Goal: Transaction & Acquisition: Purchase product/service

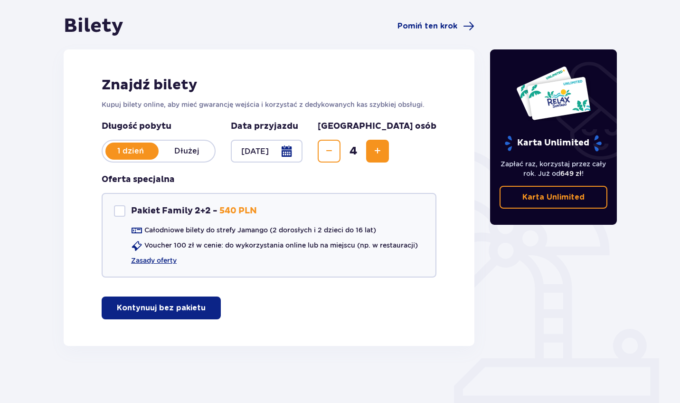
scroll to position [86, 0]
click at [155, 305] on p "Kontynuuj bez pakietu" at bounding box center [161, 308] width 89 height 10
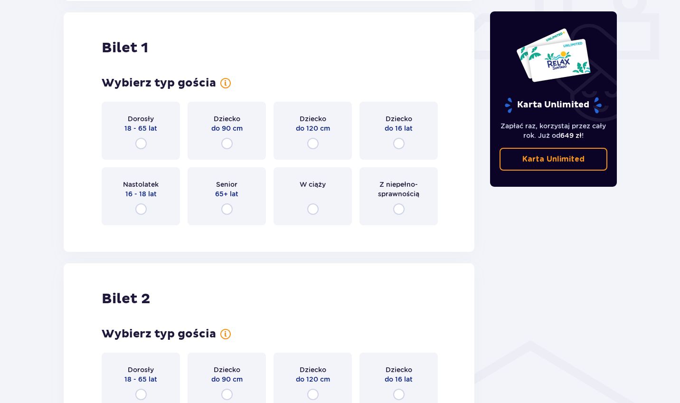
scroll to position [432, 0]
click at [140, 143] on input "radio" at bounding box center [140, 142] width 11 height 11
radio input "true"
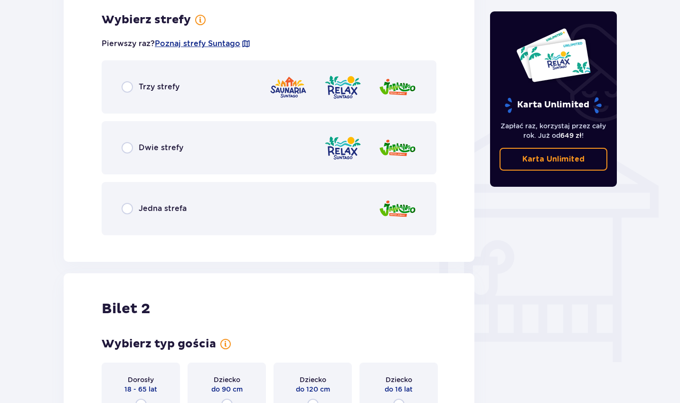
scroll to position [664, 0]
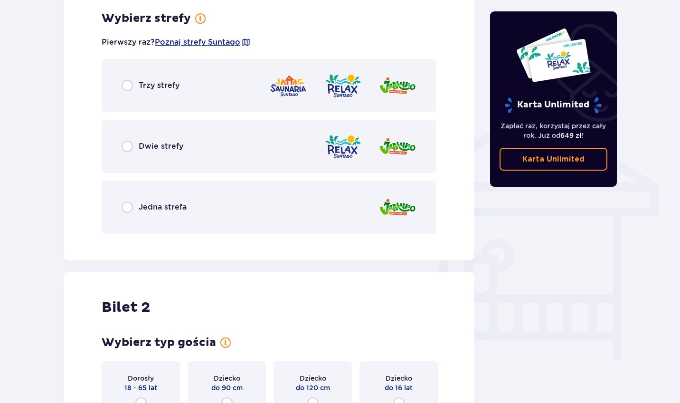
click at [128, 86] on input "radio" at bounding box center [127, 85] width 11 height 11
radio input "true"
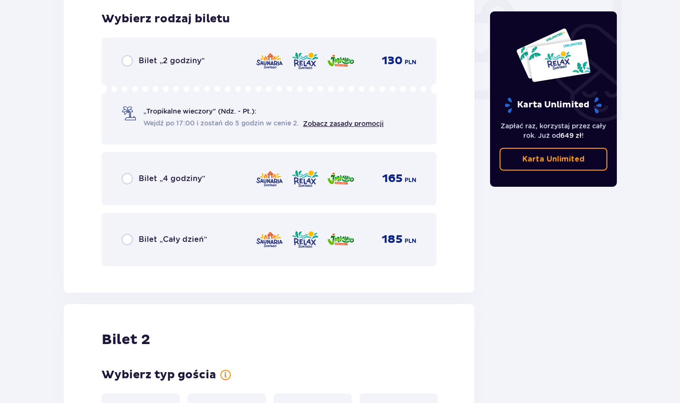
scroll to position [906, 0]
click at [129, 230] on div "Bilet „Cały dzień” 185 PLN" at bounding box center [269, 239] width 295 height 20
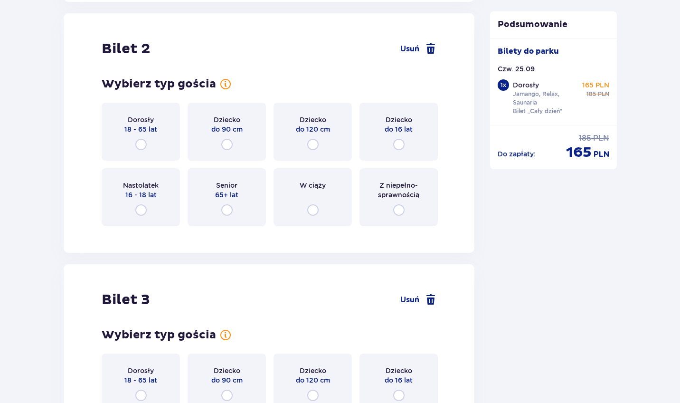
scroll to position [1198, 0]
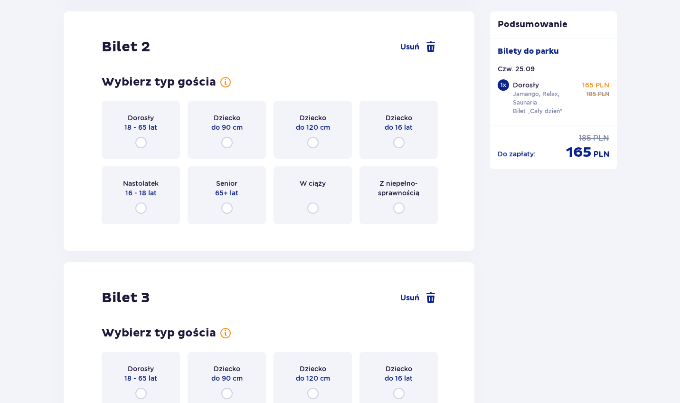
click at [142, 134] on div "Dorosły 18 - 65 lat" at bounding box center [141, 130] width 78 height 58
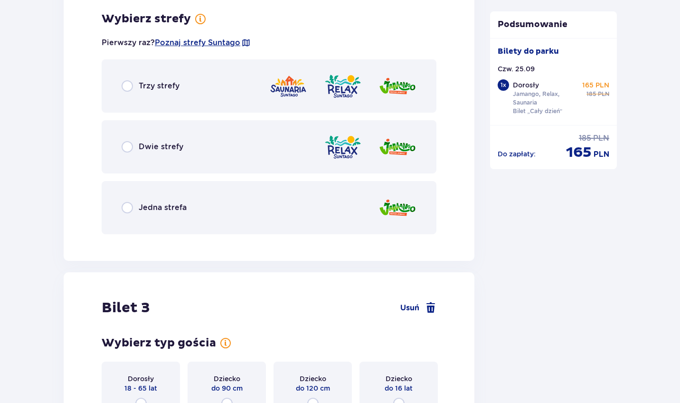
scroll to position [1430, 0]
click at [126, 89] on input "radio" at bounding box center [127, 85] width 11 height 11
radio input "true"
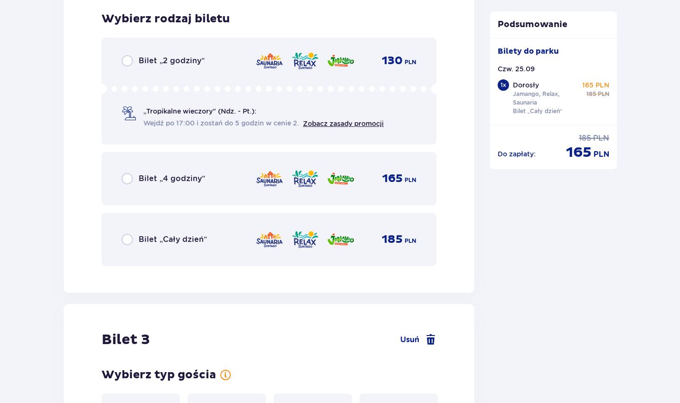
scroll to position [1671, 0]
click at [128, 239] on input "radio" at bounding box center [127, 238] width 11 height 11
radio input "true"
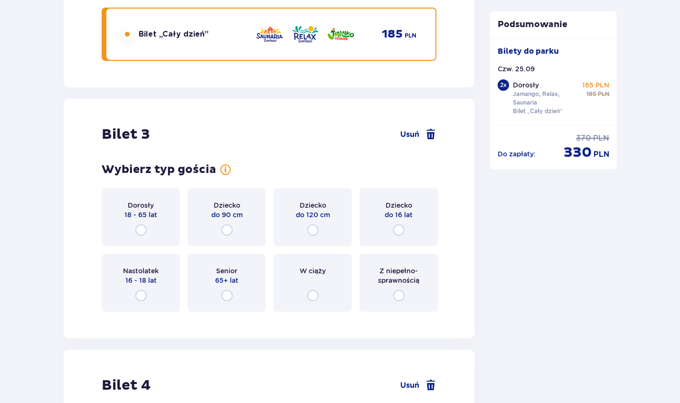
scroll to position [1963, 0]
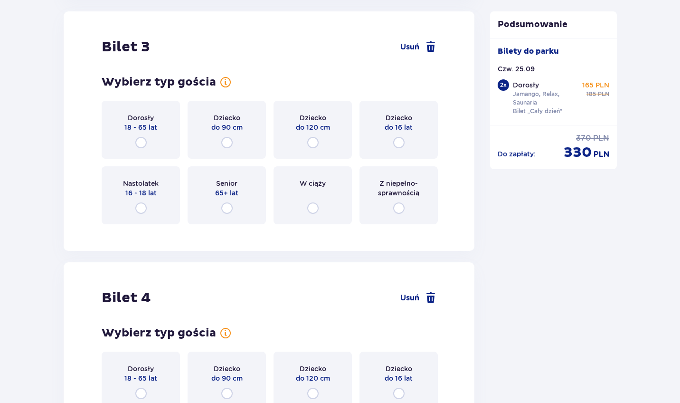
click at [144, 140] on input "radio" at bounding box center [140, 142] width 11 height 11
radio input "true"
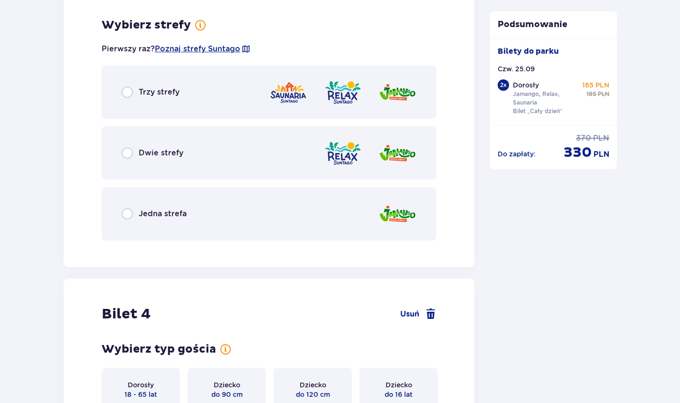
scroll to position [2195, 0]
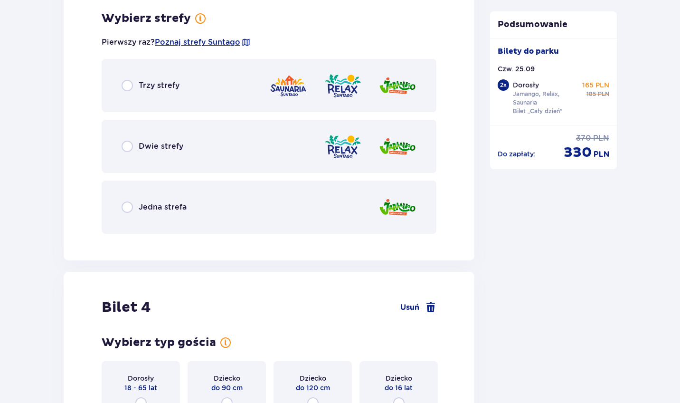
click at [126, 147] on input "radio" at bounding box center [127, 146] width 11 height 11
radio input "true"
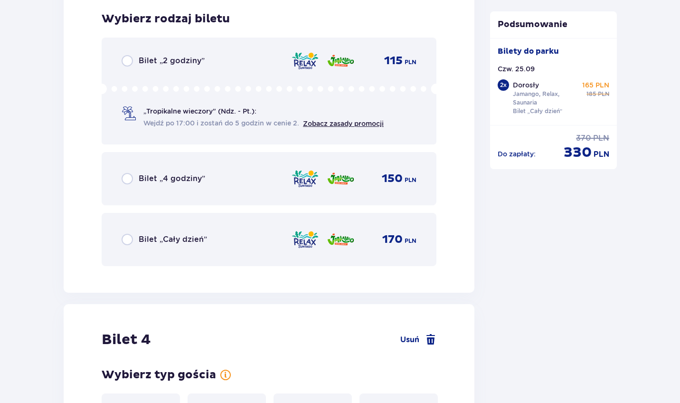
scroll to position [2436, 0]
click at [127, 238] on input "radio" at bounding box center [127, 238] width 11 height 11
radio input "true"
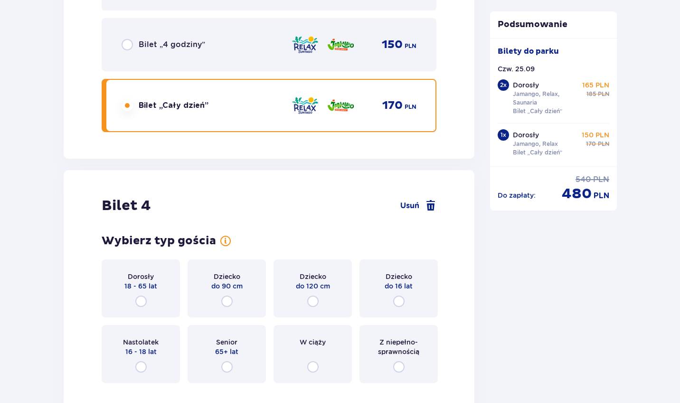
scroll to position [2679, 0]
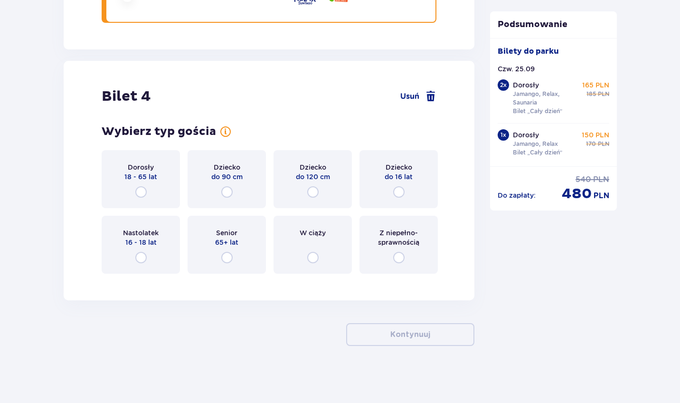
click at [138, 187] on input "radio" at bounding box center [140, 191] width 11 height 11
radio input "true"
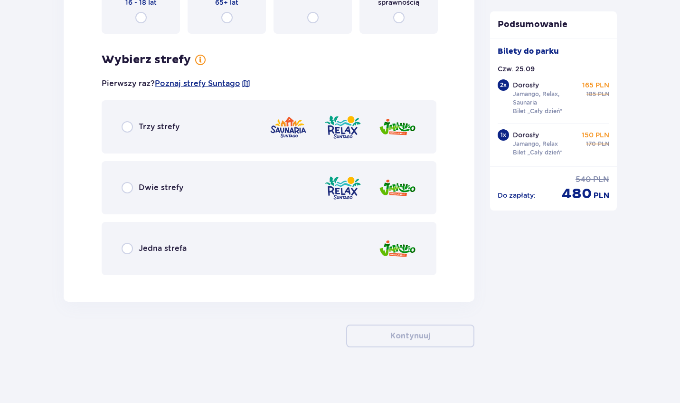
scroll to position [2920, 0]
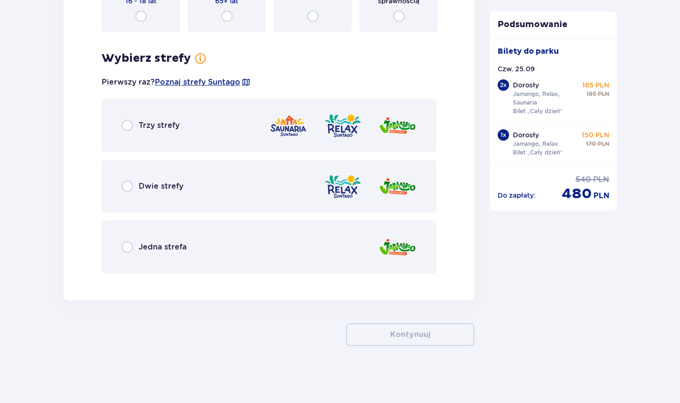
click at [132, 184] on input "radio" at bounding box center [127, 186] width 11 height 11
radio input "true"
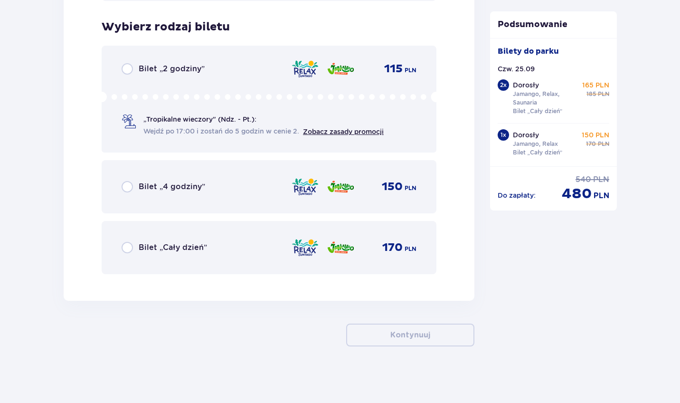
scroll to position [3194, 0]
click at [127, 247] on input "radio" at bounding box center [127, 246] width 11 height 11
radio input "true"
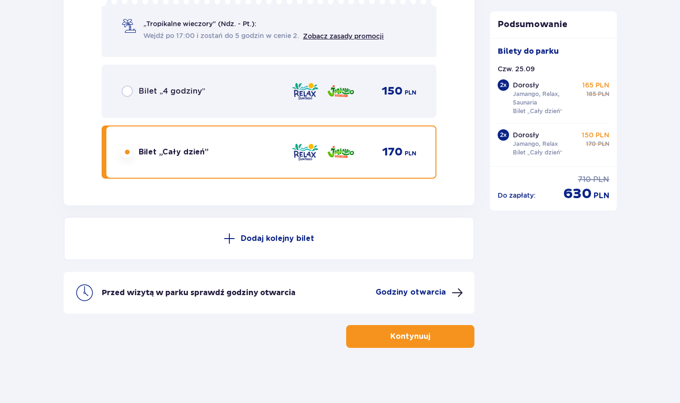
scroll to position [3290, 0]
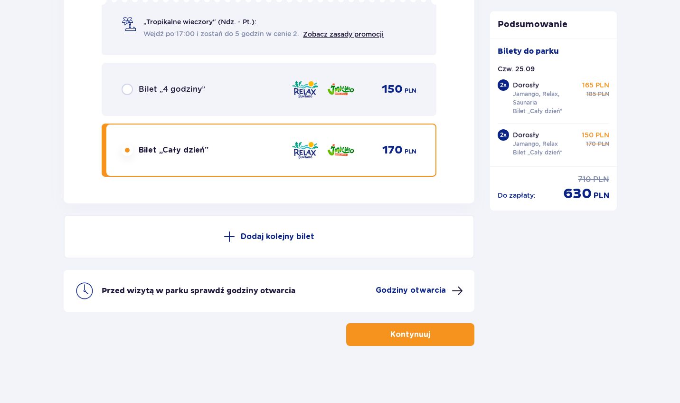
click at [410, 336] on p "Kontynuuj" at bounding box center [411, 334] width 40 height 10
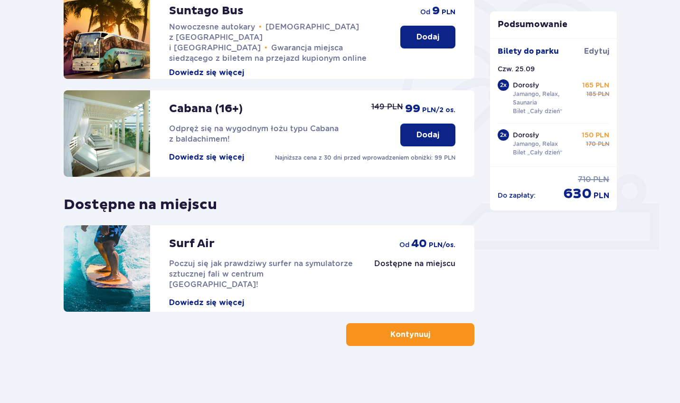
click at [366, 329] on button "Kontynuuj" at bounding box center [410, 334] width 128 height 23
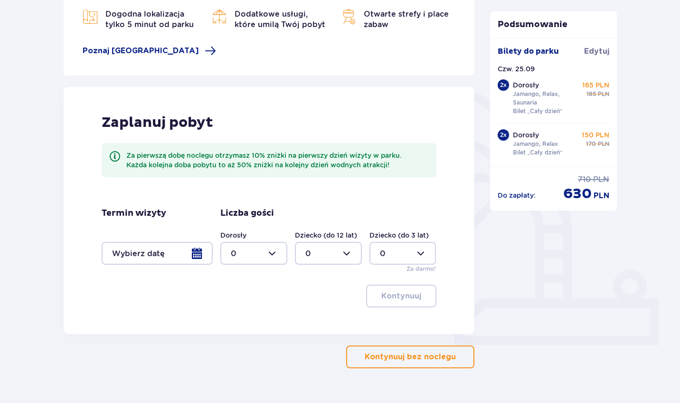
scroll to position [144, 0]
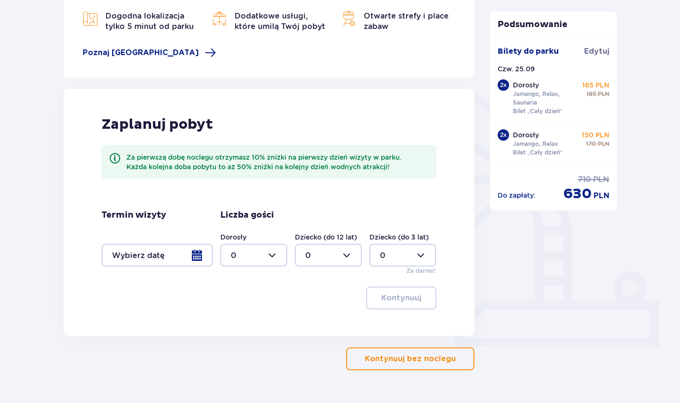
click at [441, 360] on p "Kontynuuj bez noclegu" at bounding box center [410, 358] width 91 height 10
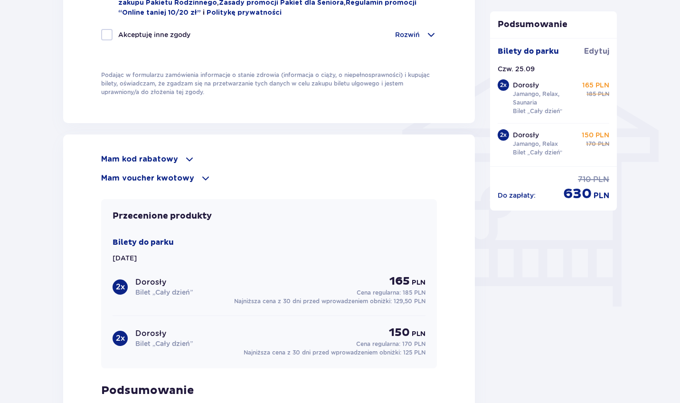
scroll to position [718, 0]
click at [144, 156] on p "Mam kod rabatowy" at bounding box center [139, 159] width 77 height 10
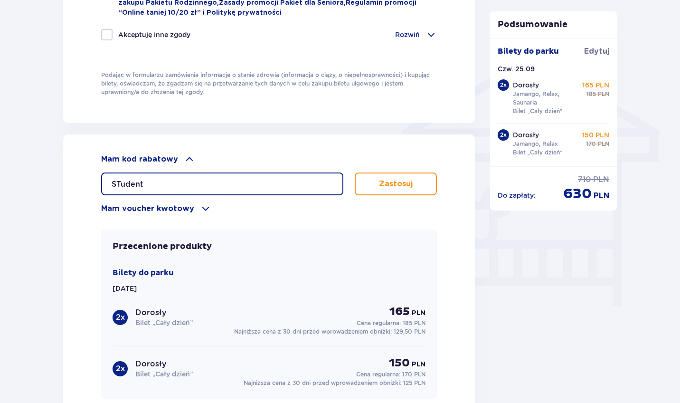
click at [122, 180] on input "STudent" at bounding box center [222, 183] width 242 height 23
click at [366, 181] on button "Zastosuj" at bounding box center [396, 183] width 82 height 23
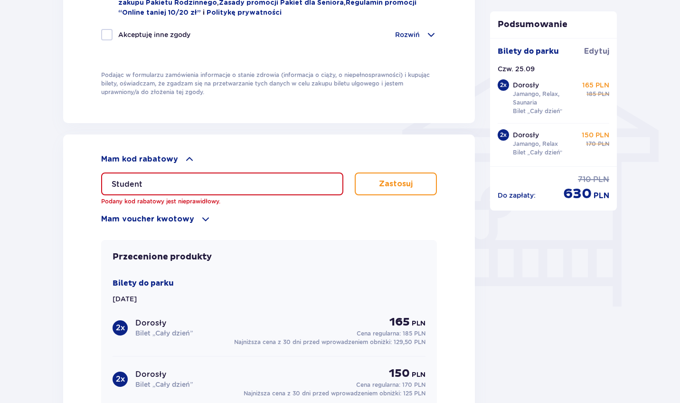
click at [256, 182] on input "Student" at bounding box center [222, 183] width 242 height 23
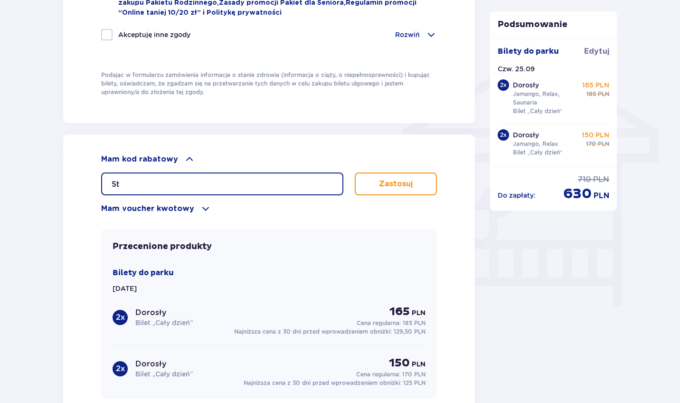
type input "S"
click at [387, 176] on button "Zastosuj" at bounding box center [396, 183] width 82 height 23
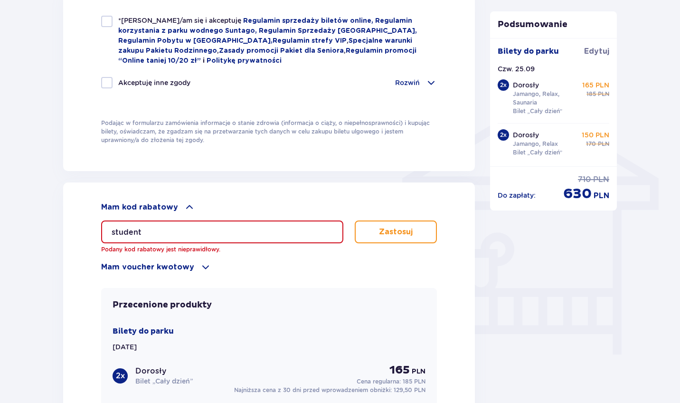
scroll to position [673, 0]
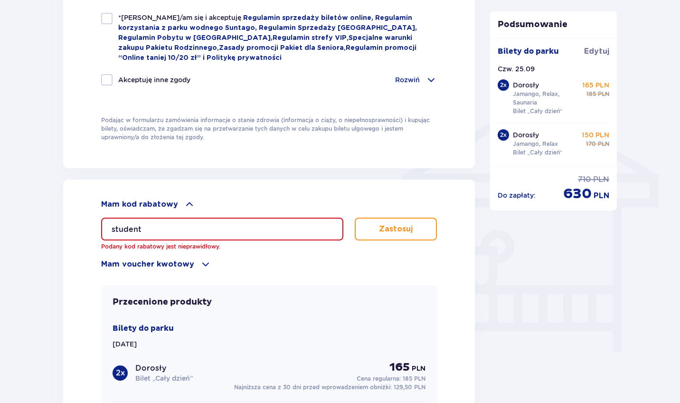
click at [181, 228] on input "student" at bounding box center [222, 229] width 242 height 23
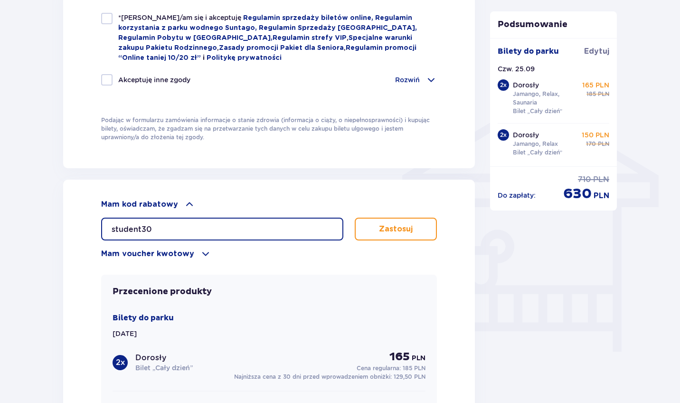
type input "student30"
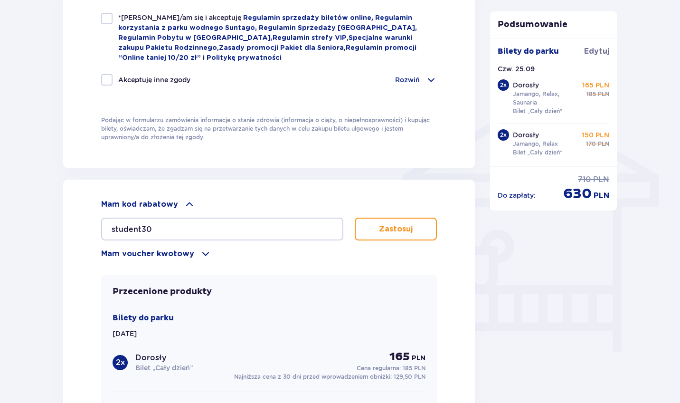
click at [371, 237] on button "Zastosuj" at bounding box center [396, 229] width 82 height 23
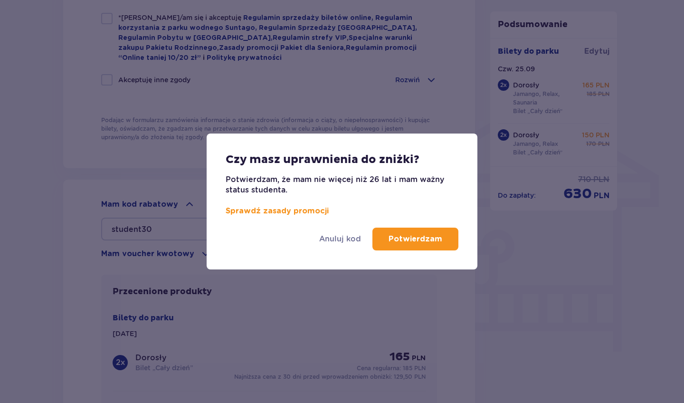
click at [406, 237] on p "Potwierdzam" at bounding box center [416, 239] width 54 height 10
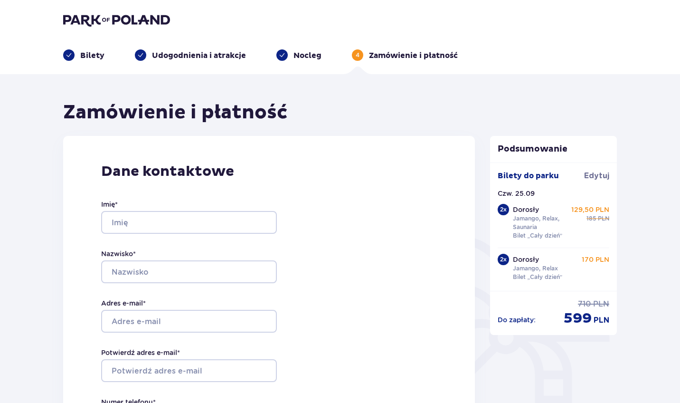
click at [525, 218] on p "Jamango, Relax, Saunaria" at bounding box center [544, 222] width 62 height 17
click at [162, 58] on p "Udogodnienia i atrakcje" at bounding box center [199, 55] width 94 height 10
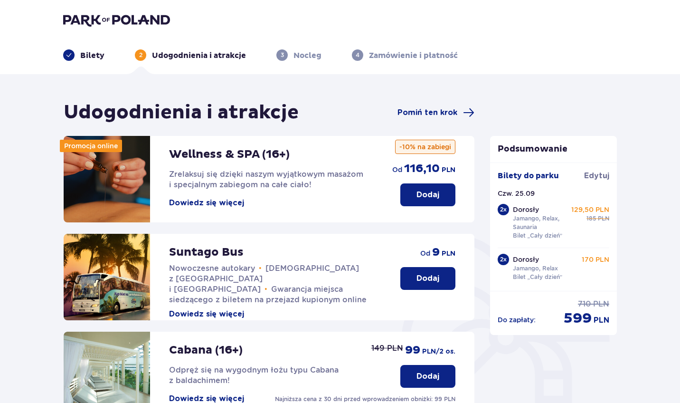
click at [95, 52] on p "Bilety" at bounding box center [92, 55] width 24 height 10
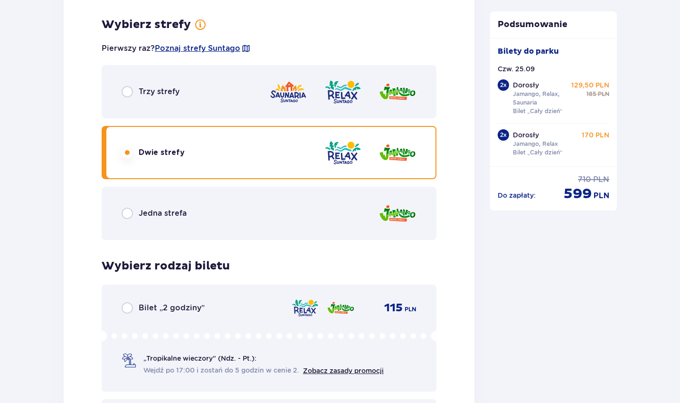
scroll to position [1424, 0]
click at [126, 83] on div "Trzy strefy" at bounding box center [269, 91] width 335 height 53
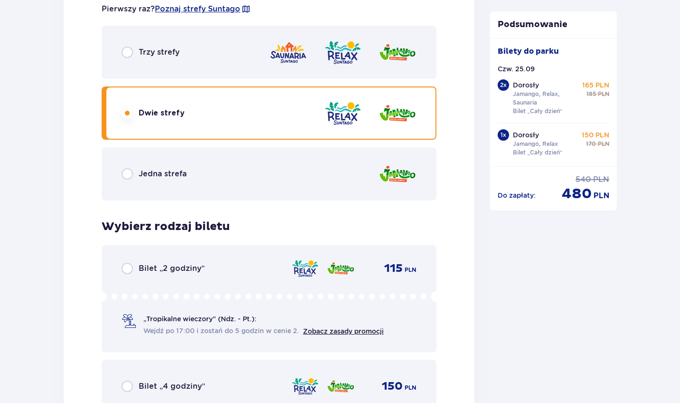
scroll to position [2995, 0]
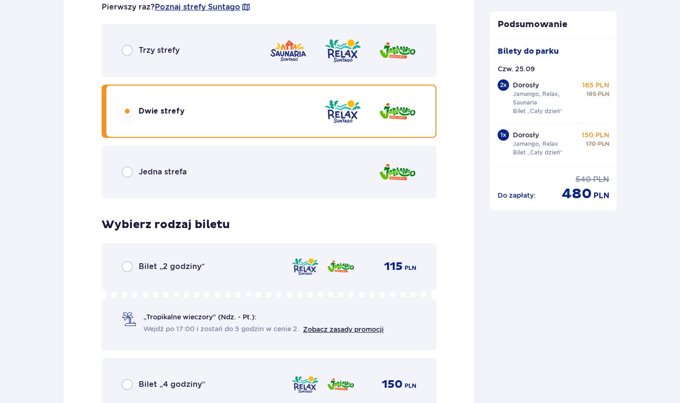
click at [127, 68] on div "Trzy strefy" at bounding box center [269, 50] width 335 height 53
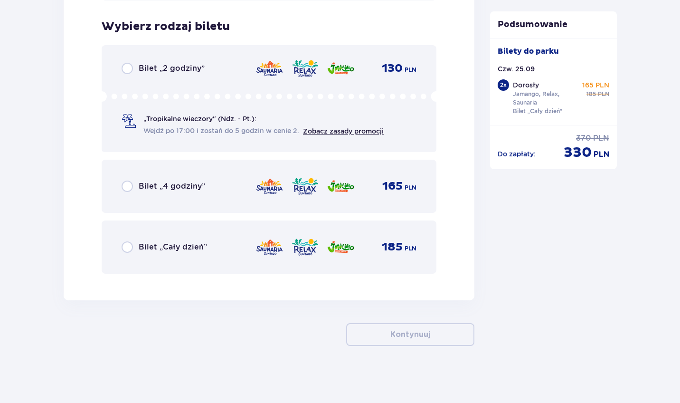
scroll to position [3194, 0]
click at [143, 223] on div "Bilet „Cały dzień” 185 PLN" at bounding box center [269, 246] width 335 height 53
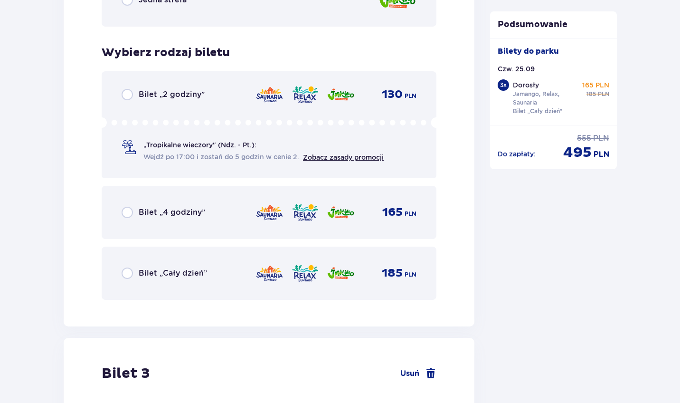
scroll to position [1637, 0]
click at [143, 273] on p "Bilet „Cały dzień”" at bounding box center [173, 273] width 68 height 10
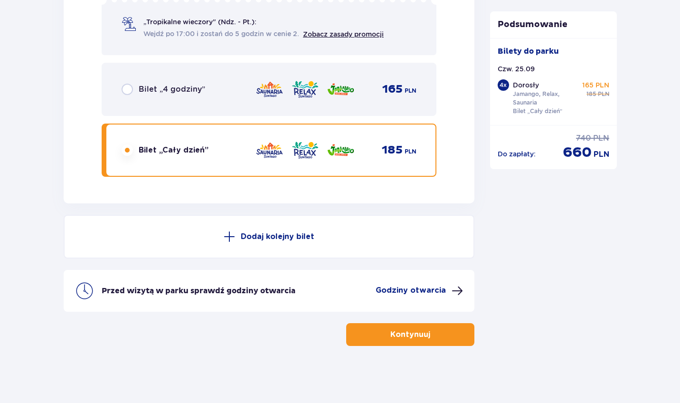
scroll to position [3290, 0]
click at [391, 337] on p "Kontynuuj" at bounding box center [411, 334] width 40 height 10
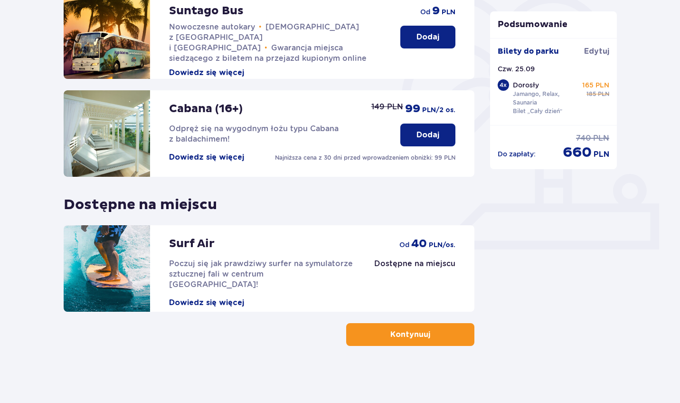
click at [389, 337] on button "Kontynuuj" at bounding box center [410, 334] width 128 height 23
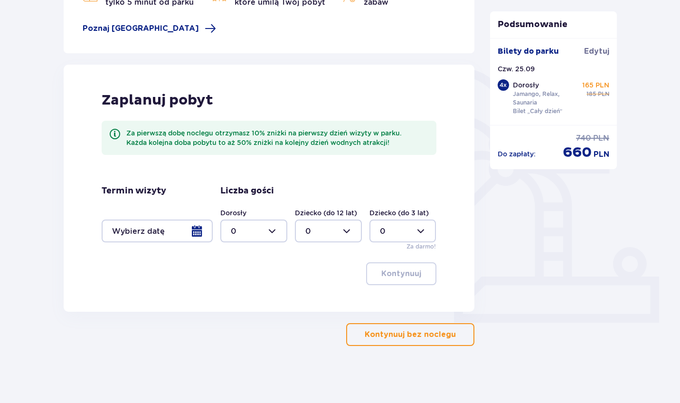
click at [389, 337] on p "Kontynuuj bez noclegu" at bounding box center [410, 334] width 91 height 10
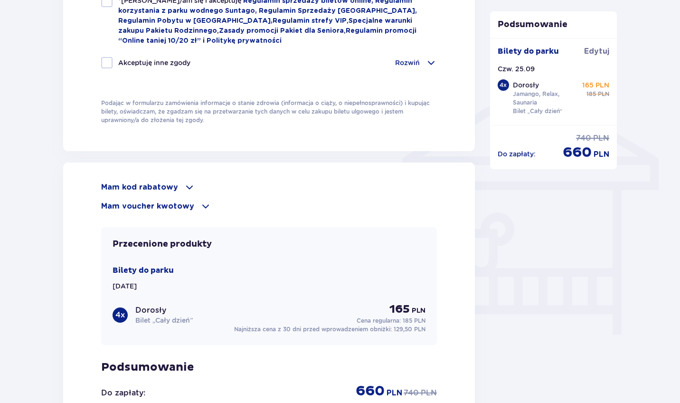
scroll to position [690, 0]
click at [136, 187] on p "Mam kod rabatowy" at bounding box center [139, 187] width 77 height 10
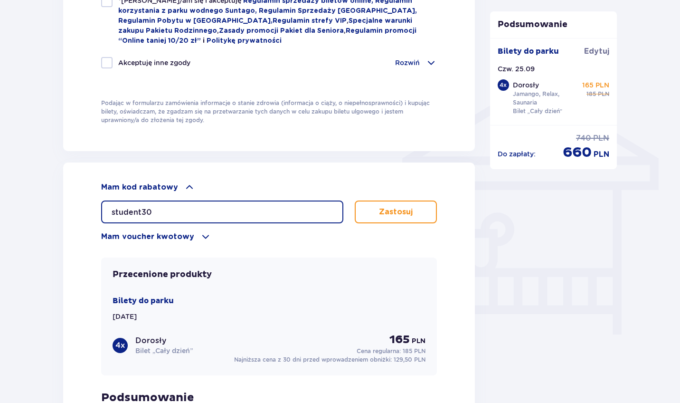
type input "student30"
click at [389, 211] on p "Zastosuj" at bounding box center [396, 212] width 34 height 10
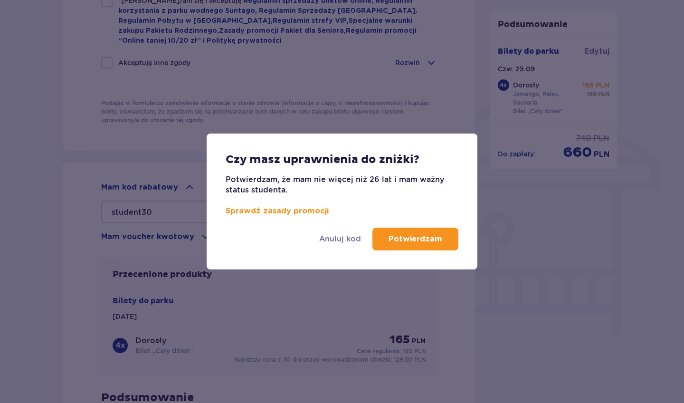
click at [398, 238] on p "Potwierdzam" at bounding box center [416, 239] width 54 height 10
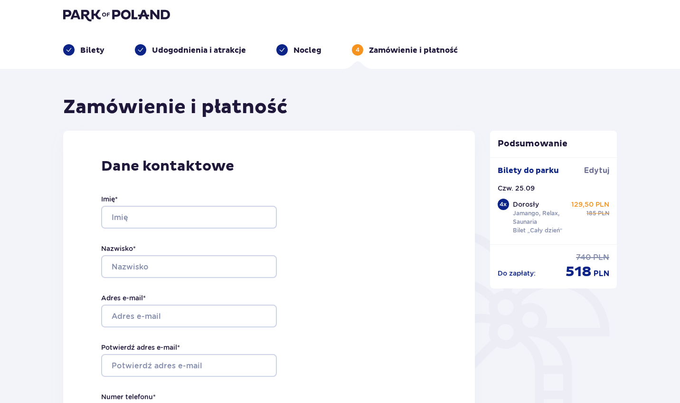
scroll to position [8, 0]
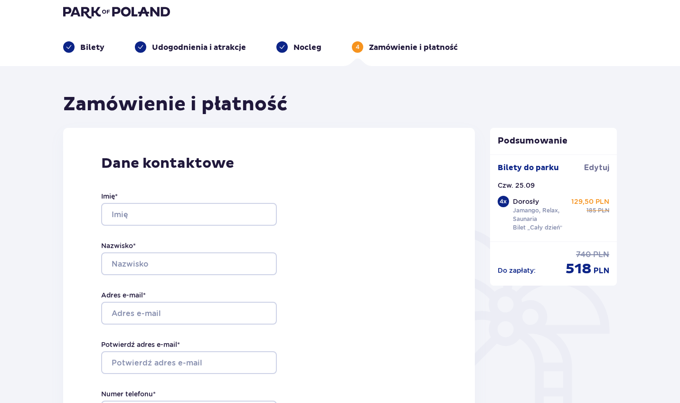
click at [95, 51] on p "Bilety" at bounding box center [92, 47] width 24 height 10
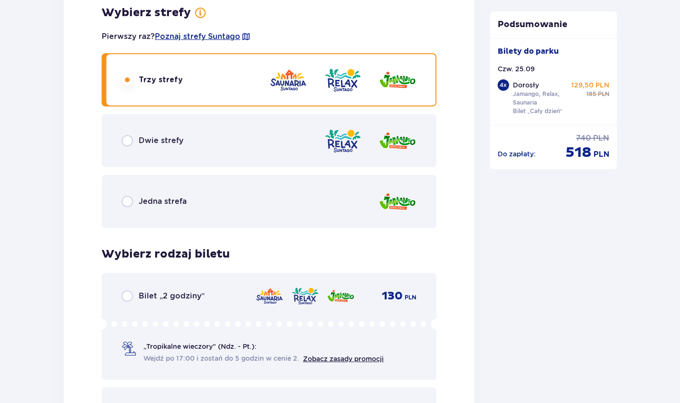
scroll to position [2962, 0]
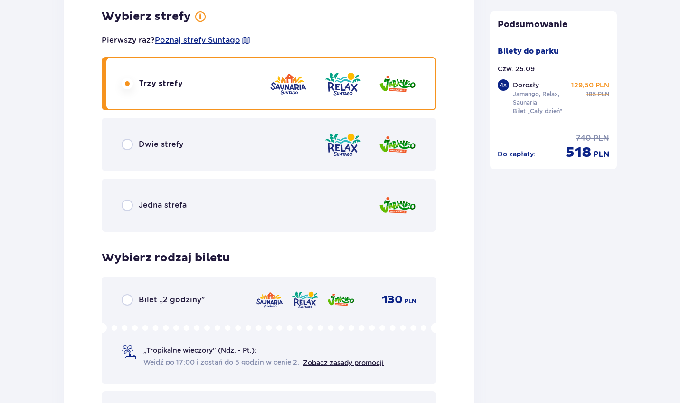
click at [131, 144] on input "radio" at bounding box center [127, 144] width 11 height 11
radio input "true"
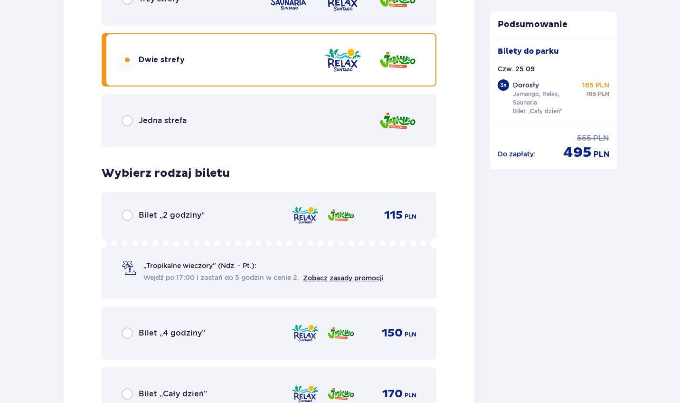
scroll to position [3194, 0]
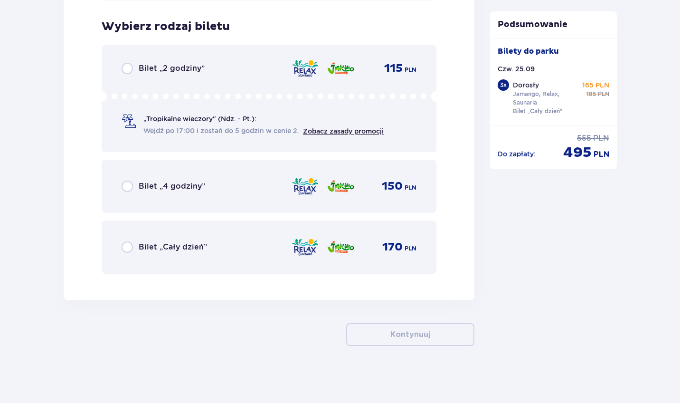
click at [138, 242] on div "Bilet „Cały dzień”" at bounding box center [165, 246] width 86 height 11
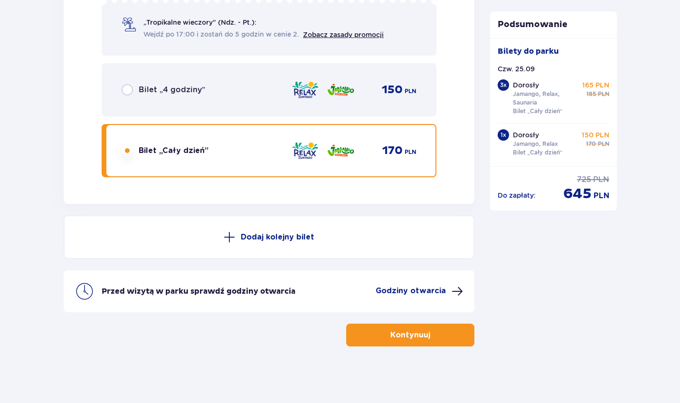
scroll to position [3290, 0]
click at [396, 343] on button "Kontynuuj" at bounding box center [410, 334] width 128 height 23
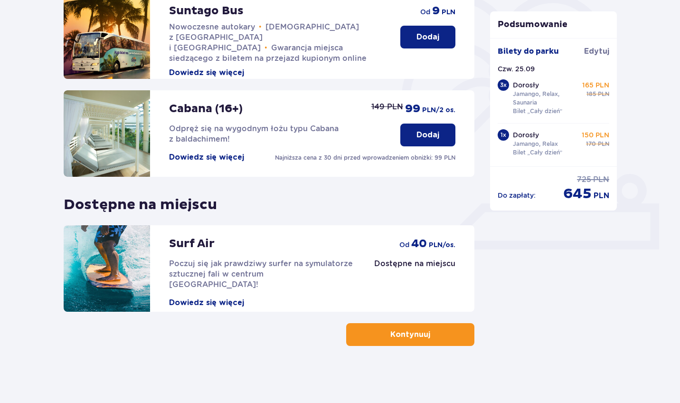
scroll to position [241, 0]
click at [395, 340] on button "Kontynuuj" at bounding box center [410, 334] width 128 height 23
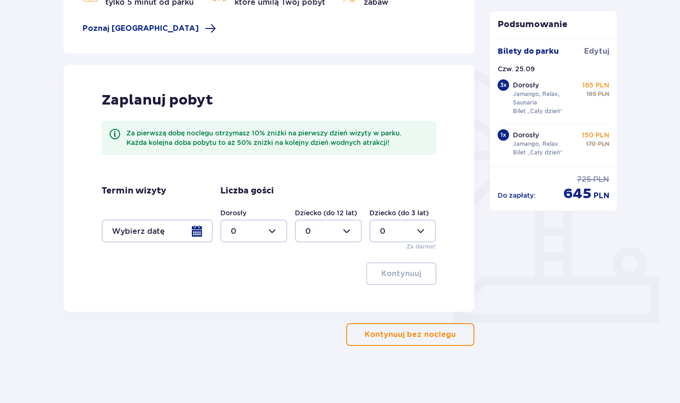
scroll to position [168, 0]
click at [395, 340] on button "Kontynuuj bez noclegu" at bounding box center [410, 334] width 128 height 23
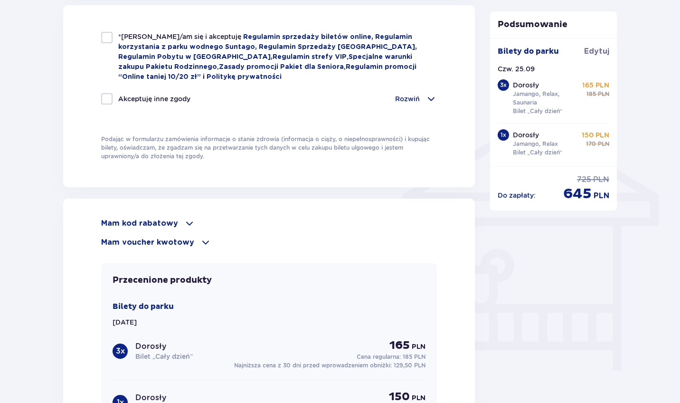
scroll to position [654, 0]
click at [149, 223] on p "Mam kod rabatowy" at bounding box center [139, 223] width 77 height 10
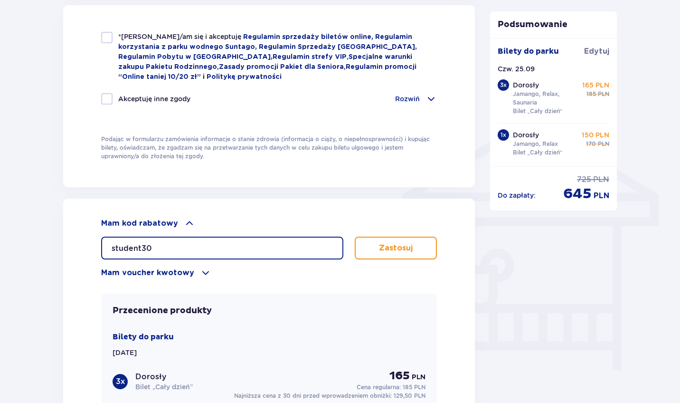
type input "student30"
click at [387, 247] on p "Zastosuj" at bounding box center [396, 248] width 34 height 10
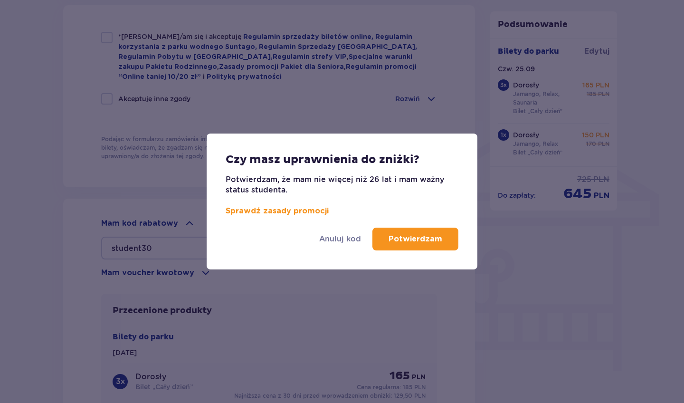
click at [399, 240] on p "Potwierdzam" at bounding box center [416, 239] width 54 height 10
